Goal: Information Seeking & Learning: Learn about a topic

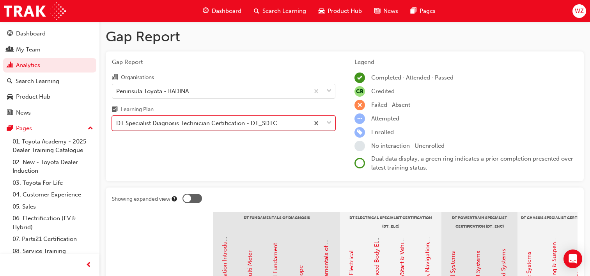
scroll to position [214, 0]
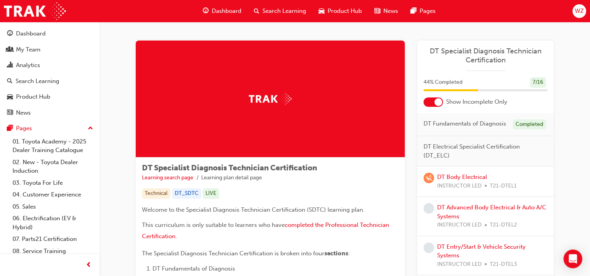
click at [281, 12] on span "Search Learning" at bounding box center [285, 11] width 44 height 9
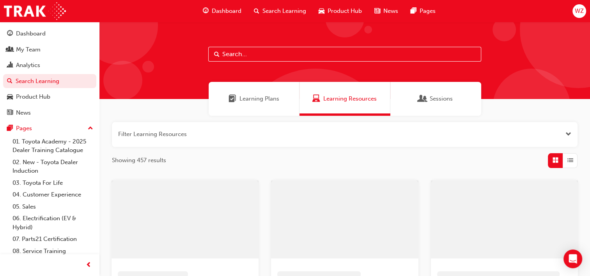
click at [316, 59] on input "text" at bounding box center [344, 54] width 273 height 15
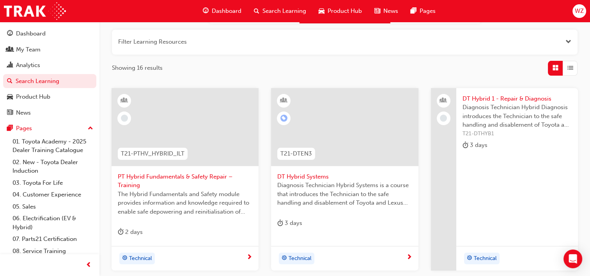
scroll to position [117, 0]
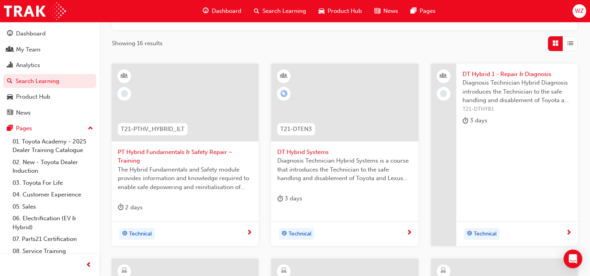
type input "hybrid"
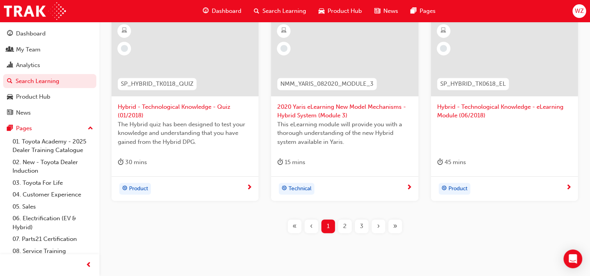
scroll to position [339, 0]
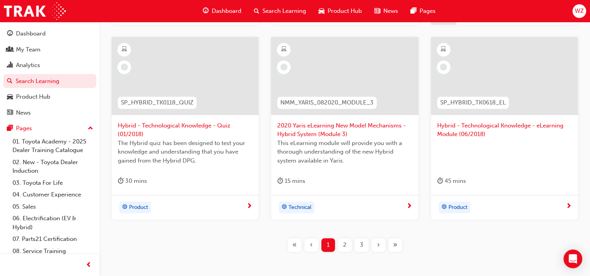
click at [342, 251] on div "2" at bounding box center [345, 245] width 14 height 14
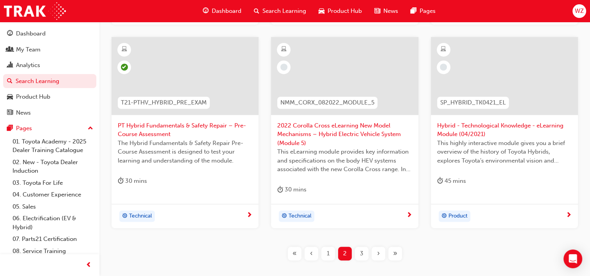
click at [355, 254] on div "3" at bounding box center [362, 254] width 14 height 14
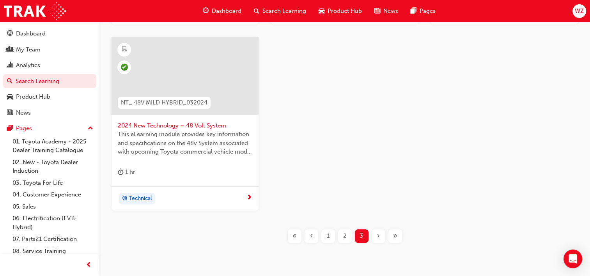
click at [339, 233] on div "2" at bounding box center [345, 236] width 14 height 14
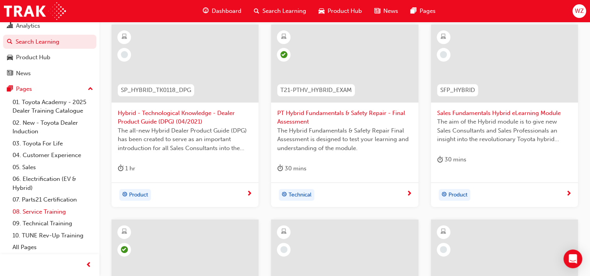
scroll to position [40, 0]
click at [72, 237] on link "10. TUNE Rev-Up Training" at bounding box center [52, 236] width 87 height 12
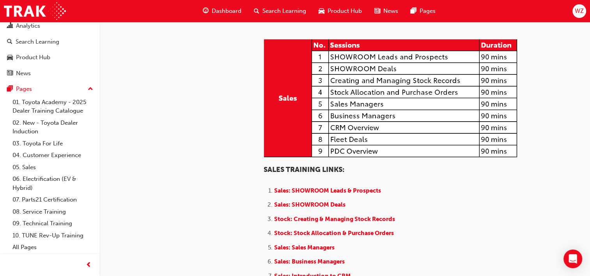
scroll to position [624, 0]
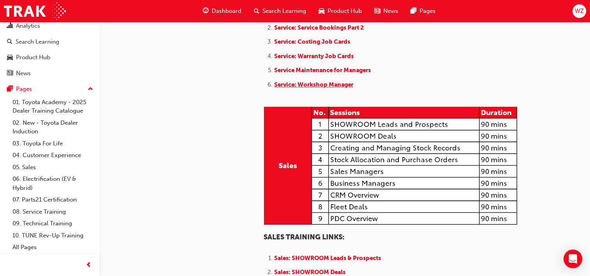
click at [345, 88] on span "Service: Workshop Manager" at bounding box center [313, 84] width 79 height 7
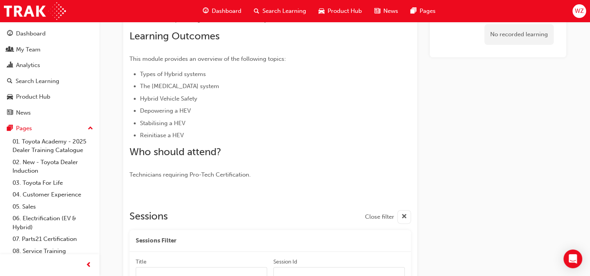
scroll to position [156, 0]
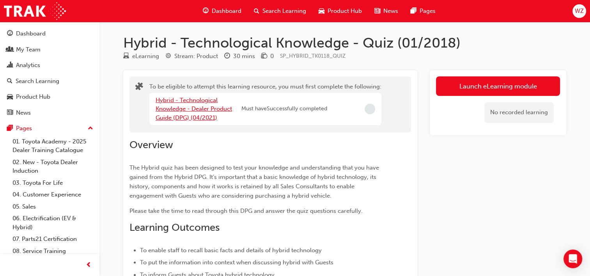
click at [203, 101] on link "Hybrid - Technological Knowledge - Dealer Product Guide (DPG) (04/2021)" at bounding box center [194, 109] width 76 height 25
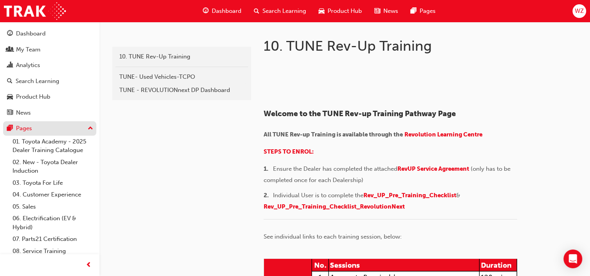
scroll to position [40, 0]
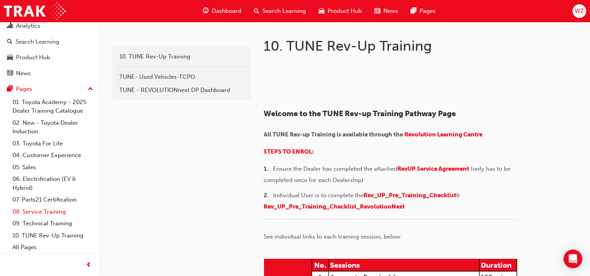
click at [58, 215] on link "08. Service Training" at bounding box center [52, 212] width 87 height 12
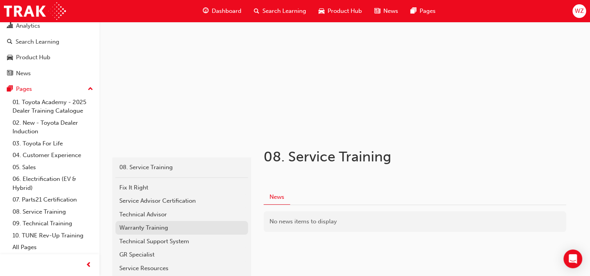
scroll to position [98, 0]
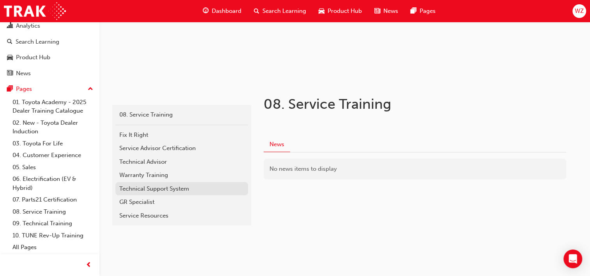
click at [162, 189] on div "Technical Support System" at bounding box center [181, 189] width 125 height 9
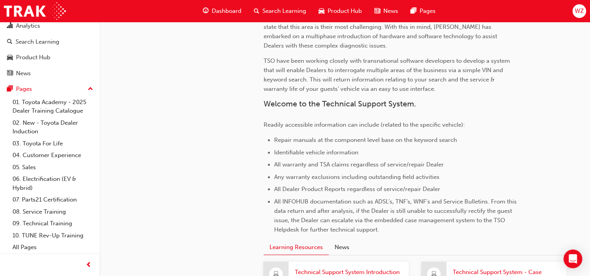
scroll to position [80, 0]
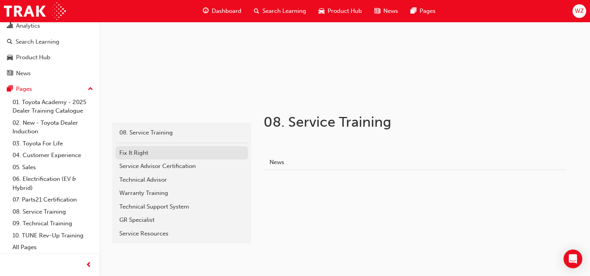
scroll to position [98, 0]
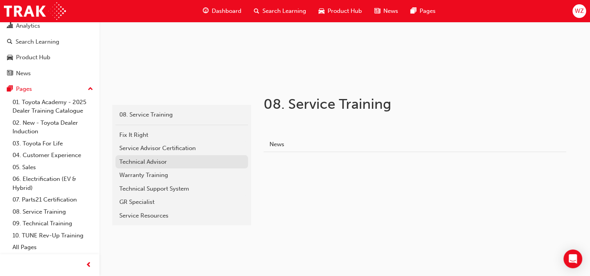
click at [158, 162] on div "Technical Advisor" at bounding box center [181, 162] width 125 height 9
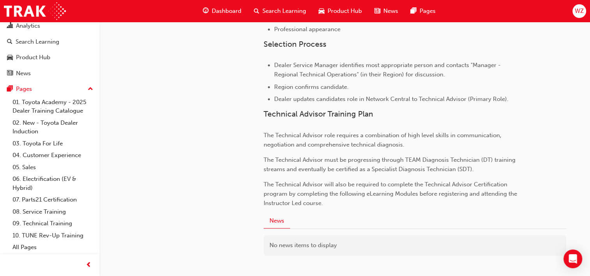
scroll to position [2, 0]
